Goal: Feedback & Contribution: Leave review/rating

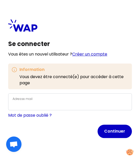
click at [94, 52] on link "Créer un compte" at bounding box center [89, 54] width 35 height 6
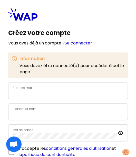
click at [67, 89] on div "Adresse mail" at bounding box center [68, 90] width 111 height 12
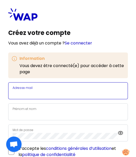
click at [67, 92] on input "Adresse mail" at bounding box center [68, 93] width 111 height 6
type input "[PERSON_NAME][EMAIL_ADDRESS][DOMAIN_NAME]"
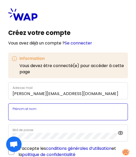
click at [50, 114] on input "Prénom et nom" at bounding box center [68, 114] width 111 height 6
click at [50, 114] on input "[PERSON_NAME]" at bounding box center [68, 114] width 111 height 6
click at [45, 114] on input "[PERSON_NAME]" at bounding box center [68, 114] width 111 height 6
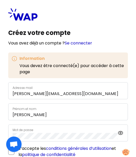
click at [33, 106] on label "Prénom et nom" at bounding box center [25, 108] width 24 height 4
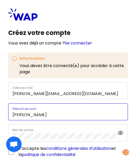
click at [33, 111] on input "[PERSON_NAME]" at bounding box center [68, 114] width 111 height 6
type input "[PERSON_NAME]-LOIE"
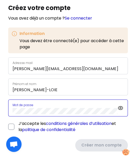
scroll to position [27, 0]
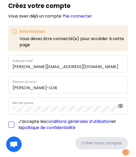
click at [12, 124] on input "checkbox" at bounding box center [11, 124] width 6 height 6
checkbox input "true"
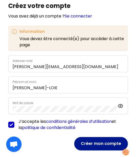
click at [92, 144] on button "Créer mon compte" at bounding box center [101, 143] width 54 height 13
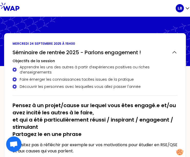
click at [118, 19] on icon at bounding box center [149, 42] width 82 height 51
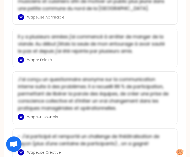
scroll to position [1246, 0]
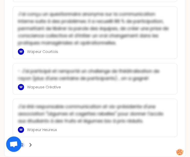
click at [22, 142] on span "2" at bounding box center [22, 144] width 2 height 5
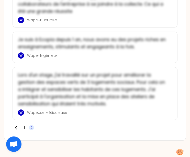
scroll to position [821, 0]
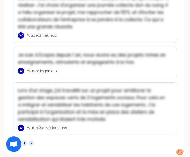
click at [25, 140] on span "1" at bounding box center [24, 142] width 1 height 5
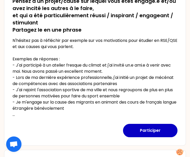
scroll to position [91, 0]
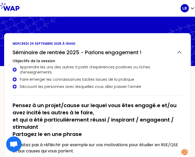
click at [189, 23] on html "LB [DATE] 15h00 Séminaire de rentrée 2025 - Parlons engagement ! Objectifs de l…" at bounding box center [97, 78] width 195 height 157
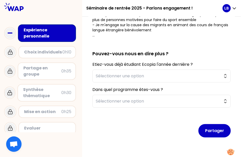
scroll to position [145, 0]
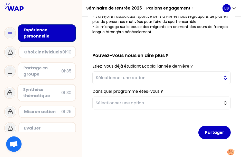
click at [218, 77] on button "Sélectionner une option" at bounding box center [161, 77] width 138 height 13
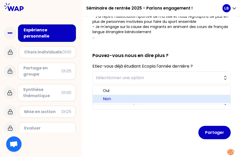
click at [147, 98] on span "Non" at bounding box center [164, 99] width 123 height 6
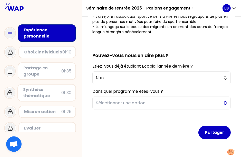
click at [222, 103] on button "Sélectionner une option" at bounding box center [161, 102] width 138 height 13
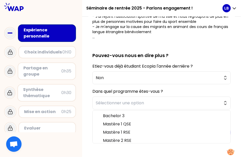
scroll to position [2, 0]
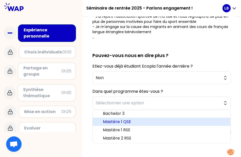
click at [129, 121] on span "Mastère 1 QSE" at bounding box center [164, 121] width 123 height 6
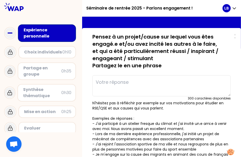
scroll to position [15, 0]
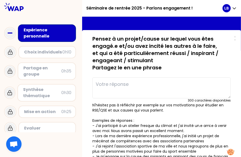
click at [167, 83] on textarea at bounding box center [161, 87] width 138 height 21
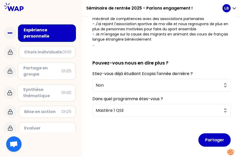
scroll to position [153, 0]
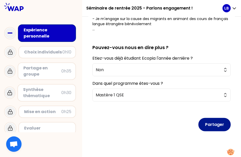
type textarea "J'ai aimé organisé la journée sécurité à mon travail, beaucoup de stress mais t…"
click at [214, 126] on button "Partager" at bounding box center [214, 124] width 32 height 13
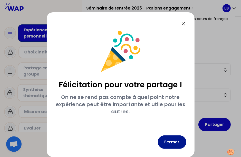
click at [174, 144] on button "Fermer" at bounding box center [172, 141] width 28 height 13
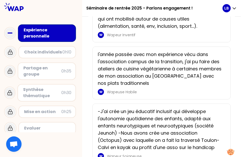
scroll to position [967, 0]
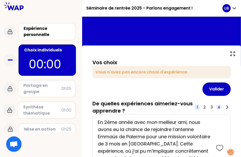
click at [216, 107] on span "4" at bounding box center [218, 106] width 5 height 5
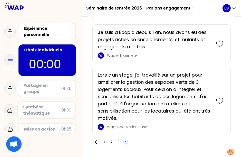
scroll to position [950, 0]
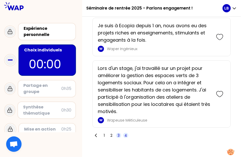
click at [119, 138] on span "3" at bounding box center [118, 134] width 2 height 5
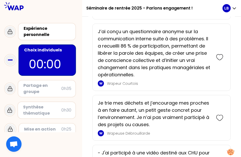
scroll to position [269, 0]
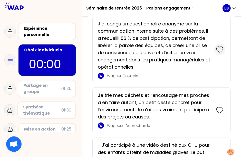
click at [216, 53] on icon at bounding box center [219, 49] width 7 height 7
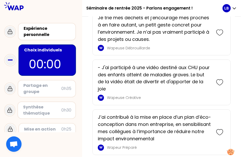
scroll to position [409, 0]
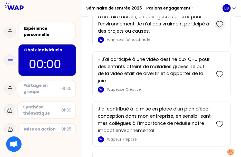
click at [216, 28] on icon at bounding box center [219, 24] width 7 height 7
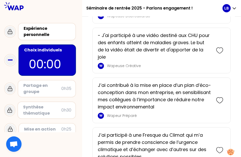
scroll to position [485, 0]
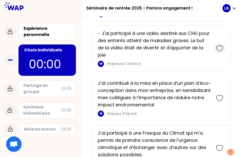
click at [216, 52] on icon at bounding box center [219, 48] width 7 height 7
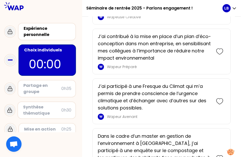
scroll to position [596, 0]
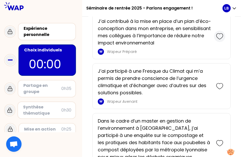
click at [216, 40] on icon at bounding box center [219, 36] width 7 height 7
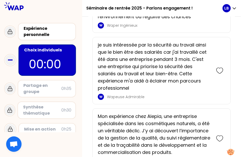
scroll to position [1008, 0]
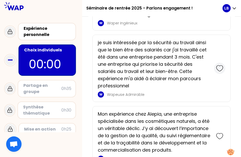
click at [216, 72] on icon at bounding box center [219, 68] width 7 height 7
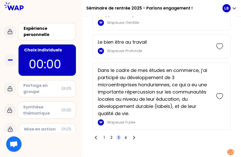
scroll to position [1403, 0]
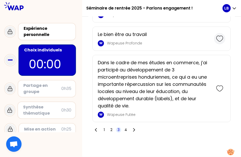
click at [216, 42] on icon at bounding box center [219, 38] width 7 height 7
click at [112, 132] on span "2" at bounding box center [111, 129] width 2 height 5
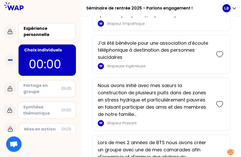
scroll to position [437, 0]
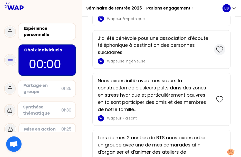
click at [216, 49] on icon at bounding box center [219, 49] width 7 height 7
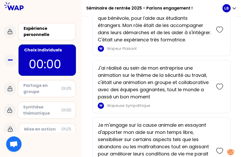
scroll to position [673, 0]
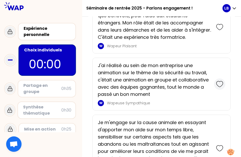
click at [216, 86] on icon at bounding box center [219, 83] width 7 height 7
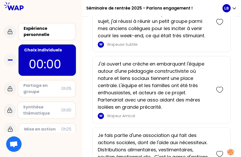
scroll to position [1476, 0]
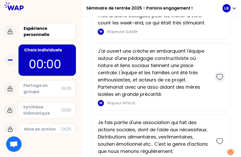
click at [217, 80] on icon at bounding box center [219, 76] width 7 height 7
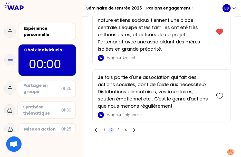
scroll to position [1638, 0]
click at [107, 129] on span "1" at bounding box center [103, 129] width 5 height 5
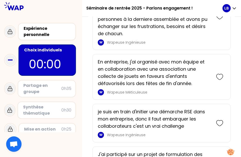
scroll to position [701, 0]
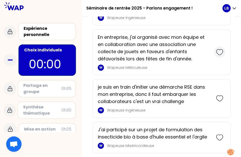
click at [216, 56] on icon at bounding box center [219, 51] width 7 height 7
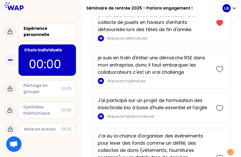
scroll to position [797, 0]
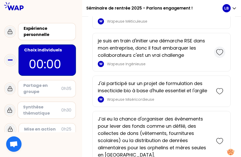
click at [216, 56] on icon at bounding box center [219, 51] width 7 height 7
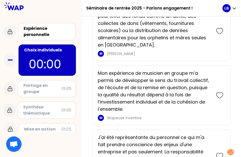
scroll to position [961, 0]
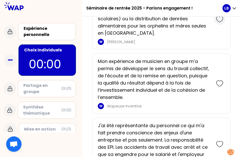
click at [216, 23] on icon at bounding box center [219, 19] width 7 height 7
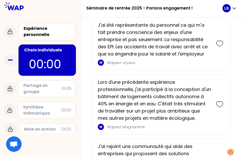
scroll to position [1128, 0]
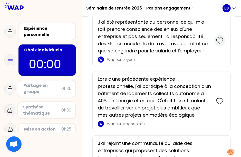
click at [216, 44] on icon at bounding box center [219, 40] width 7 height 7
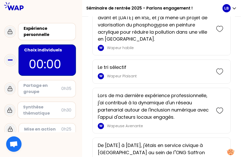
scroll to position [1390, 0]
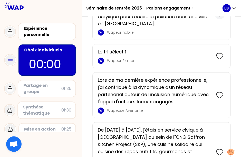
click at [217, 17] on icon at bounding box center [219, 13] width 7 height 7
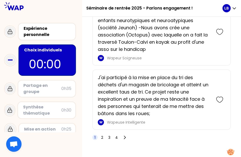
scroll to position [1889, 0]
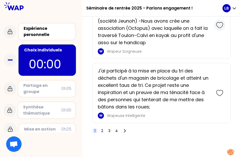
click at [216, 29] on icon at bounding box center [219, 25] width 7 height 7
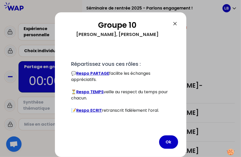
scroll to position [74, 0]
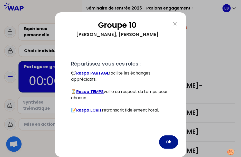
click at [167, 143] on button "Ok" at bounding box center [168, 141] width 19 height 13
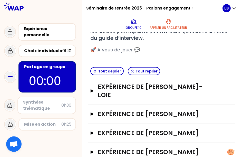
scroll to position [101, 0]
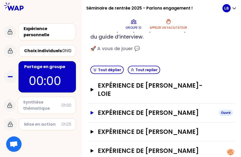
click at [95, 108] on button "Expérience de [PERSON_NAME]" at bounding box center [161, 112] width 142 height 8
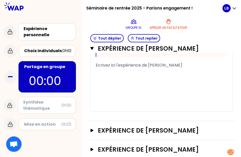
scroll to position [337, 0]
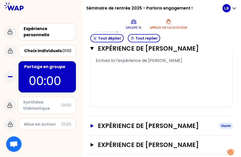
click at [97, 121] on button "Expérience de [PERSON_NAME] Ouvrir" at bounding box center [161, 125] width 142 height 8
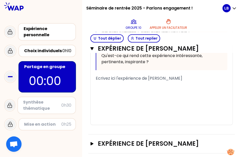
scroll to position [573, 0]
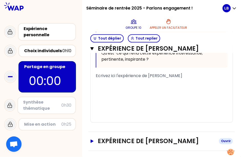
click at [93, 140] on icon "button" at bounding box center [91, 140] width 3 height 3
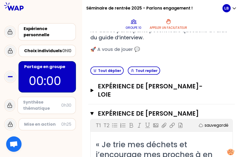
scroll to position [105, 0]
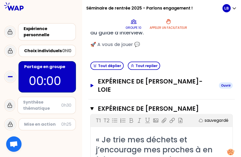
click at [94, 84] on icon "button" at bounding box center [92, 85] width 4 height 3
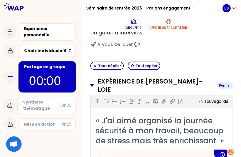
click at [94, 83] on icon "button" at bounding box center [91, 85] width 3 height 4
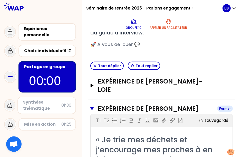
click at [94, 106] on icon "button" at bounding box center [91, 108] width 3 height 4
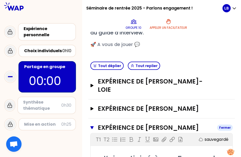
click at [94, 126] on icon "button" at bounding box center [91, 127] width 3 height 3
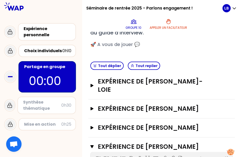
click at [94, 145] on icon "button" at bounding box center [91, 146] width 3 height 3
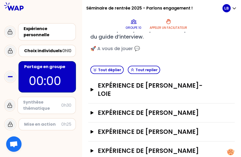
click at [208, 58] on div "Objectifs # Racontez votre vécu à tour de rôle [7min/personne] # Chaque partici…" at bounding box center [161, 19] width 146 height 87
click at [174, 108] on h3 "Expérience de [PERSON_NAME]" at bounding box center [156, 112] width 117 height 8
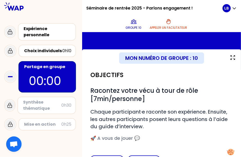
scroll to position [0, 0]
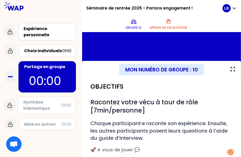
click at [39, 78] on p "00:00" at bounding box center [47, 81] width 37 height 18
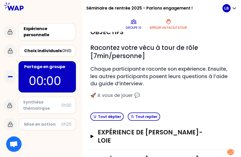
scroll to position [57, 0]
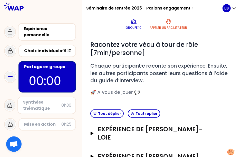
click at [188, 111] on div "Tout déplier Tout replier" at bounding box center [161, 113] width 146 height 13
click at [217, 42] on h1 "# Racontez votre vécu à tour de rôle [7min/personne]" at bounding box center [161, 48] width 142 height 16
click at [215, 55] on h1 "# Racontez votre vécu à tour de rôle [7min/personne]" at bounding box center [161, 48] width 142 height 16
click at [53, 76] on p "00:00" at bounding box center [47, 81] width 37 height 18
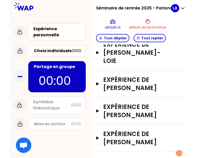
scroll to position [141, 0]
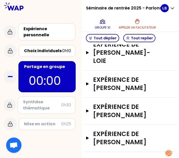
click at [1, 77] on div "Expérience personnelle Choix individuels 0h10 Partage en groupe 00:00 Synthèse …" at bounding box center [41, 93] width 82 height 144
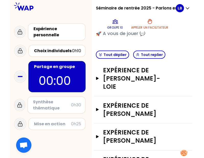
scroll to position [87, 0]
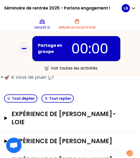
click at [0, 77] on html "Séminaire de rentrée 2025 - Parlons engagement ! Groupe 10 Appeler un facilitat…" at bounding box center [70, 79] width 140 height 158
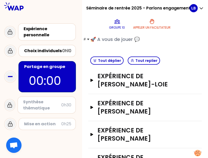
scroll to position [123, 0]
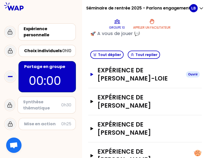
click at [93, 74] on icon "button" at bounding box center [91, 74] width 3 height 3
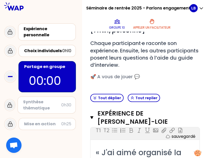
scroll to position [69, 0]
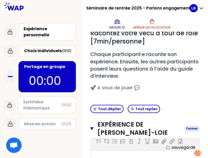
click at [93, 128] on icon "button" at bounding box center [91, 129] width 3 height 3
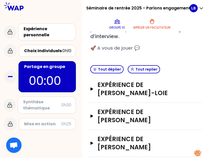
scroll to position [123, 0]
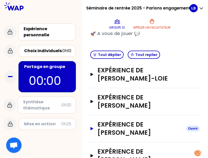
click at [93, 127] on icon "button" at bounding box center [91, 128] width 3 height 3
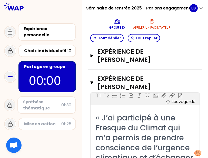
scroll to position [158, 0]
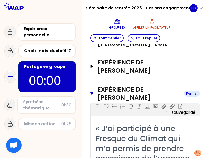
click at [93, 92] on icon "button" at bounding box center [91, 93] width 3 height 3
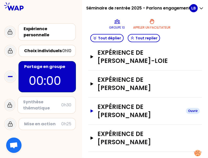
scroll to position [123, 0]
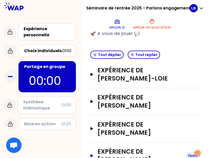
click at [94, 155] on icon "button" at bounding box center [92, 156] width 4 height 3
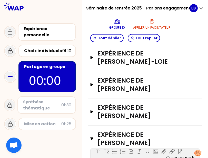
scroll to position [143, 0]
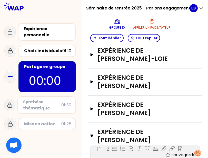
click at [93, 135] on icon "button" at bounding box center [91, 136] width 3 height 3
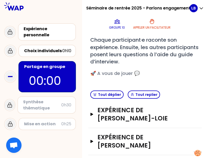
scroll to position [123, 0]
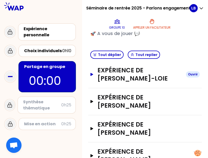
click at [94, 73] on icon "button" at bounding box center [92, 74] width 4 height 3
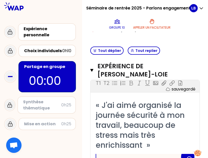
scroll to position [131, 0]
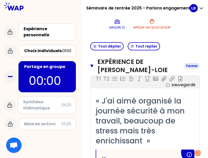
click at [93, 65] on icon "button" at bounding box center [91, 66] width 3 height 3
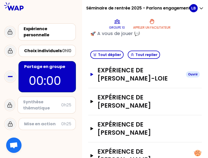
click at [94, 74] on icon "button" at bounding box center [92, 74] width 4 height 3
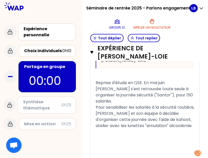
scroll to position [343, 0]
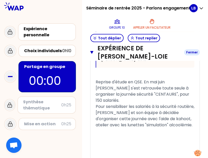
click at [93, 51] on icon "button" at bounding box center [91, 52] width 3 height 3
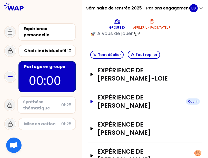
click at [93, 100] on icon "button" at bounding box center [91, 101] width 3 height 3
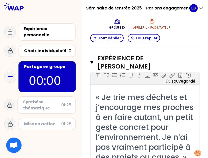
scroll to position [165, 0]
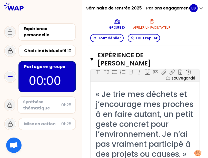
click at [93, 58] on icon "button" at bounding box center [91, 59] width 3 height 3
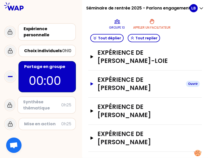
scroll to position [123, 0]
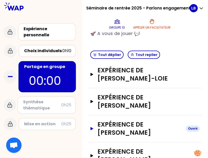
click at [93, 127] on icon "button" at bounding box center [91, 128] width 3 height 3
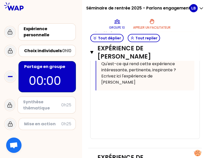
scroll to position [393, 0]
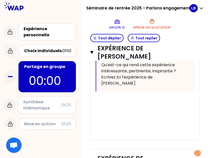
click at [156, 114] on div "﻿" at bounding box center [145, 112] width 99 height 6
click at [134, 97] on div "﻿" at bounding box center [145, 100] width 99 height 6
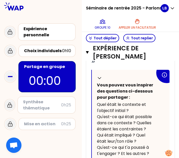
scroll to position [308, 0]
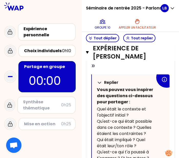
click at [102, 85] on icon at bounding box center [99, 82] width 5 height 5
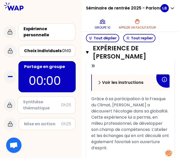
click at [102, 85] on icon at bounding box center [99, 82] width 5 height 5
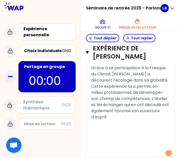
scroll to position [462, 0]
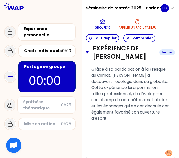
click at [89, 54] on icon "button" at bounding box center [87, 52] width 3 height 4
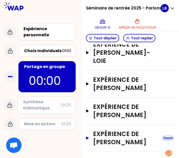
click at [89, 138] on icon "button" at bounding box center [87, 138] width 3 height 3
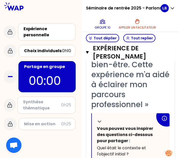
scroll to position [350, 0]
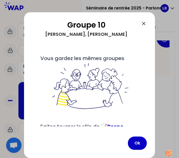
scroll to position [26, 0]
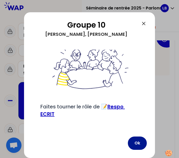
click at [140, 144] on button "Ok" at bounding box center [137, 143] width 19 height 13
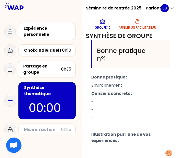
scroll to position [217, 0]
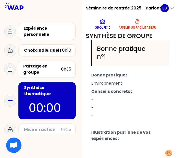
click at [118, 112] on p "-" at bounding box center [130, 108] width 78 height 8
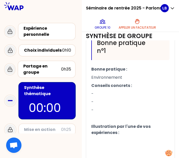
click at [114, 98] on p "-" at bounding box center [130, 94] width 78 height 8
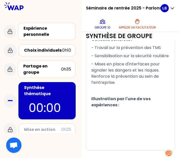
scroll to position [478, 0]
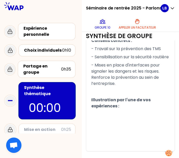
click at [125, 119] on p "﻿" at bounding box center [130, 114] width 78 height 8
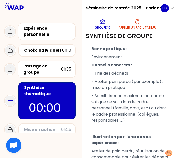
scroll to position [0, 0]
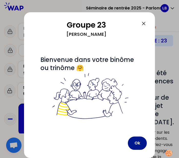
click at [135, 141] on button "Ok" at bounding box center [137, 143] width 19 height 13
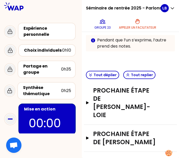
scroll to position [176, 0]
click at [90, 101] on icon "button" at bounding box center [88, 102] width 4 height 3
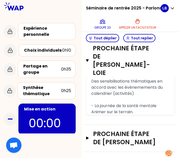
scroll to position [272, 0]
click at [89, 137] on icon "button" at bounding box center [87, 138] width 3 height 3
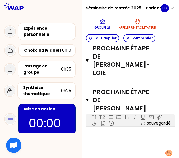
scroll to position [277, 0]
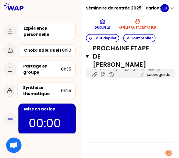
click at [147, 130] on div "T1 T2 Exporter sauvegardé ﻿" at bounding box center [130, 104] width 89 height 77
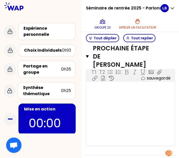
scroll to position [329, 0]
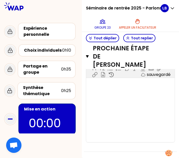
click at [119, 127] on div "T1 T2 Exporter sauvegardé ﻿" at bounding box center [130, 104] width 89 height 77
click at [138, 88] on div "Mettre en place des" at bounding box center [130, 85] width 78 height 6
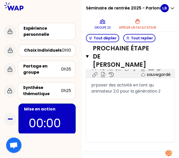
click at [171, 27] on div "Séminaire de rentrée 2025 - Parlons engagement ! Groupe 23 Appeler un facilitat…" at bounding box center [130, 16] width 89 height 32
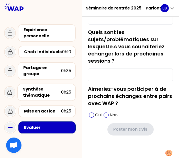
scroll to position [106, 0]
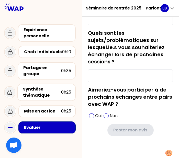
click at [160, 30] on div "Quels sont les sujets/problématiques sur lesquel.le.s vous souhaiteriez échange…" at bounding box center [130, 55] width 85 height 53
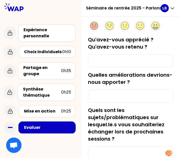
scroll to position [0, 0]
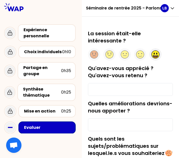
click at [162, 57] on div at bounding box center [156, 54] width 12 height 12
click at [140, 90] on input "Qu'avez-vous apprécié ? Qu'avez-vous retenu ?" at bounding box center [130, 89] width 85 height 13
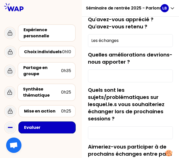
scroll to position [49, 0]
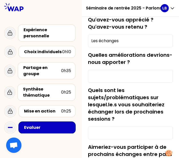
type input "Les échanges"
click at [64, 6] on div at bounding box center [41, 7] width 82 height 14
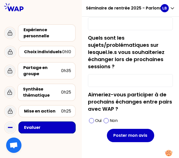
scroll to position [102, 0]
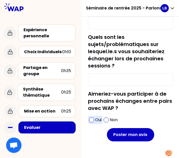
click at [94, 120] on span at bounding box center [91, 120] width 5 height 5
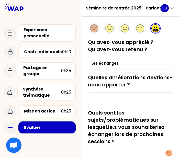
scroll to position [26, 0]
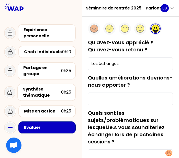
click at [141, 103] on input "Quelles améliorations devrions-nous apporter ?" at bounding box center [130, 99] width 85 height 13
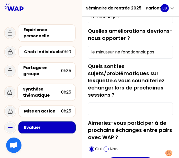
scroll to position [107, 0]
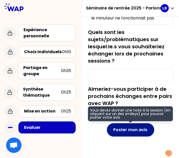
type input "le minuteur ne fonctionnait pas"
click at [135, 129] on button "Poster mon avis" at bounding box center [130, 129] width 47 height 13
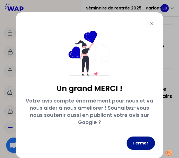
click at [142, 143] on button "Fermer" at bounding box center [141, 143] width 28 height 13
